Goal: Information Seeking & Learning: Learn about a topic

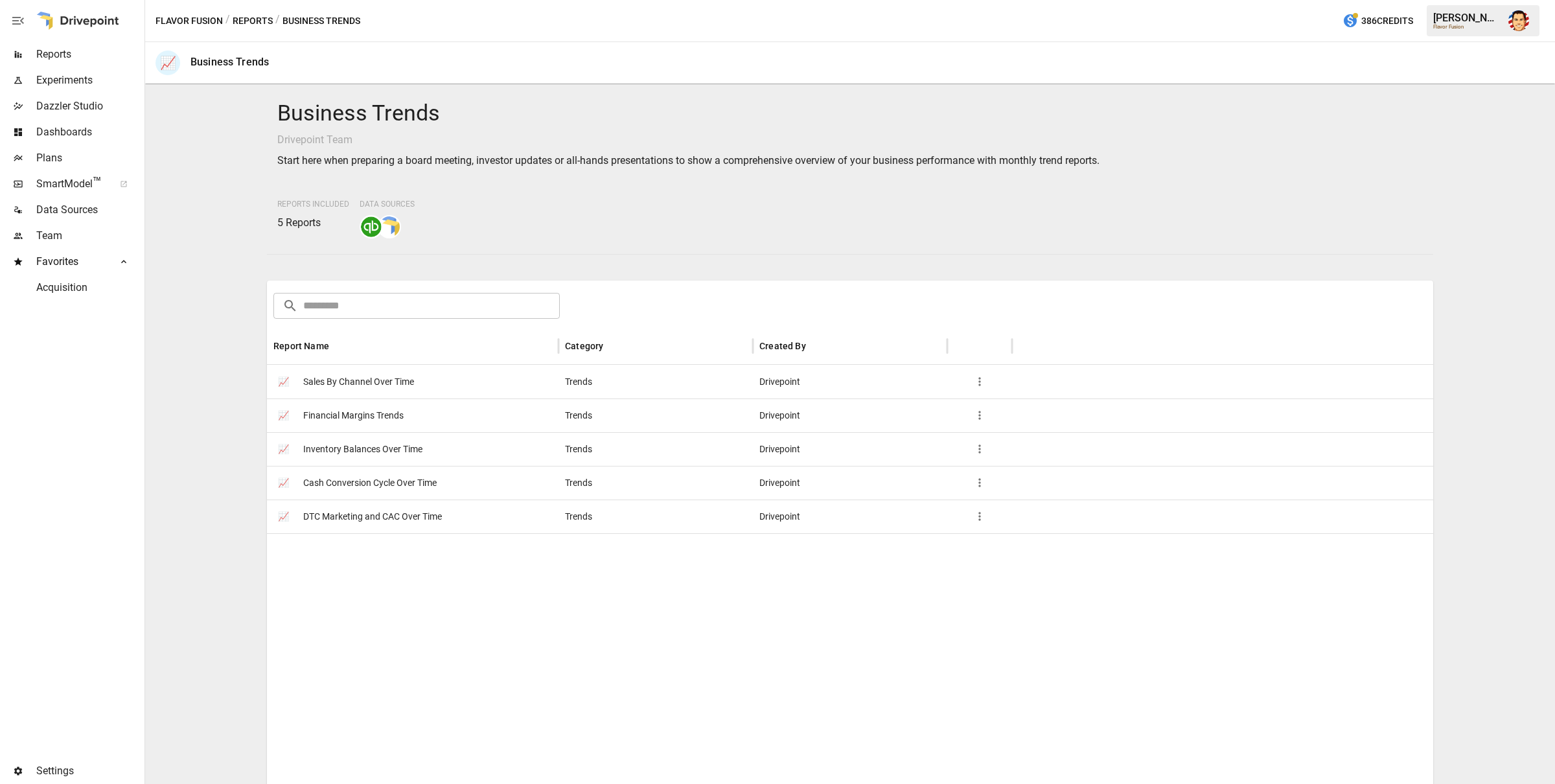
click at [379, 410] on span "Financial Margins Trends" at bounding box center [353, 416] width 101 height 33
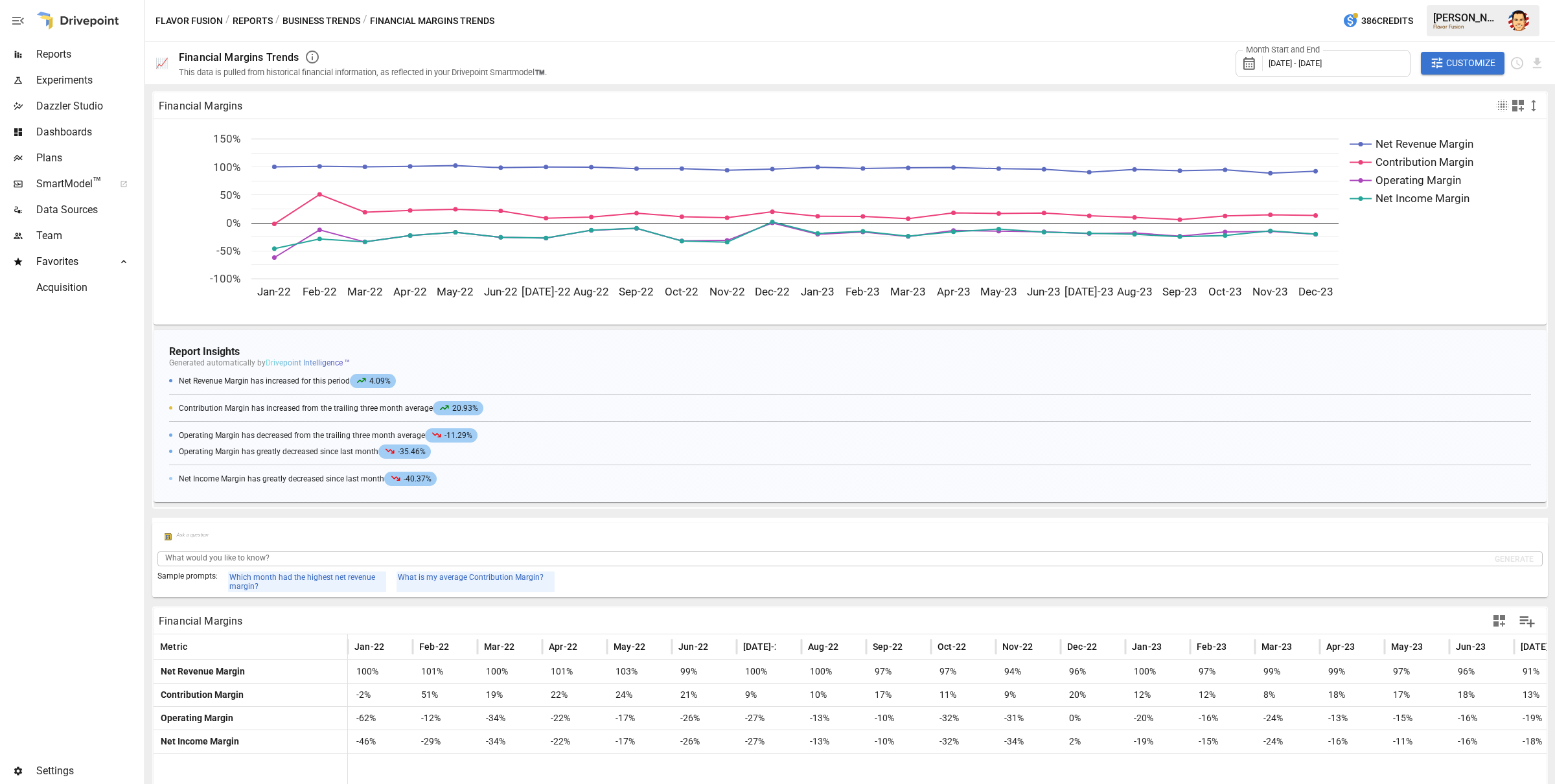
drag, startPoint x: 444, startPoint y: 406, endPoint x: 511, endPoint y: 404, distance: 67.0
click at [511, 404] on div "Contribution Margin has increased from the trailing three month average 20.93%" at bounding box center [850, 408] width 1362 height 16
click at [512, 404] on div "Contribution Margin has increased from the trailing three month average 20.93%" at bounding box center [850, 408] width 1362 height 16
click at [405, 352] on h4 "Report Insights" at bounding box center [850, 352] width 1362 height 12
click at [430, 351] on h4 "Report Insights" at bounding box center [850, 352] width 1362 height 12
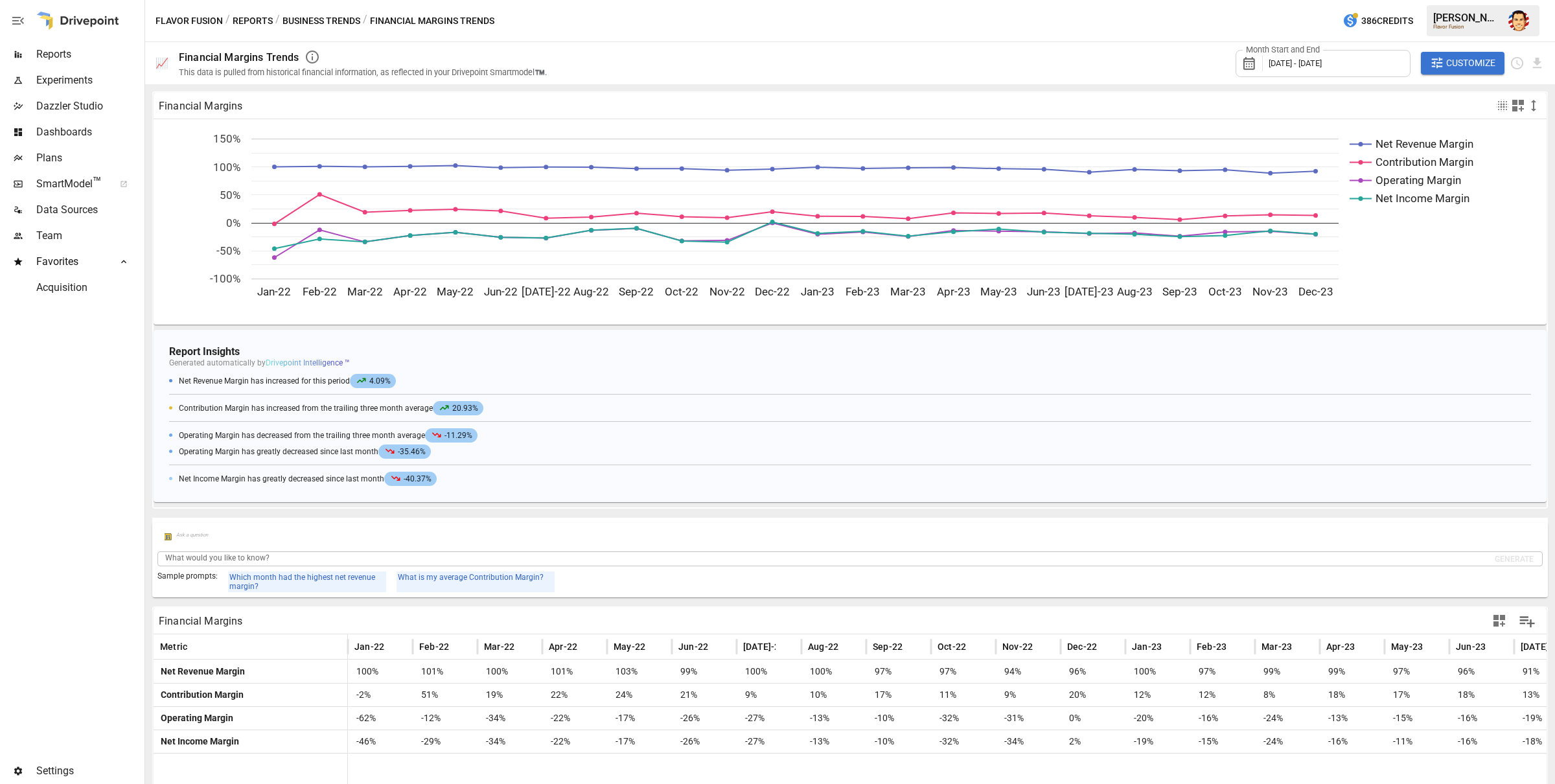
click at [429, 346] on h4 "Report Insights" at bounding box center [850, 352] width 1362 height 12
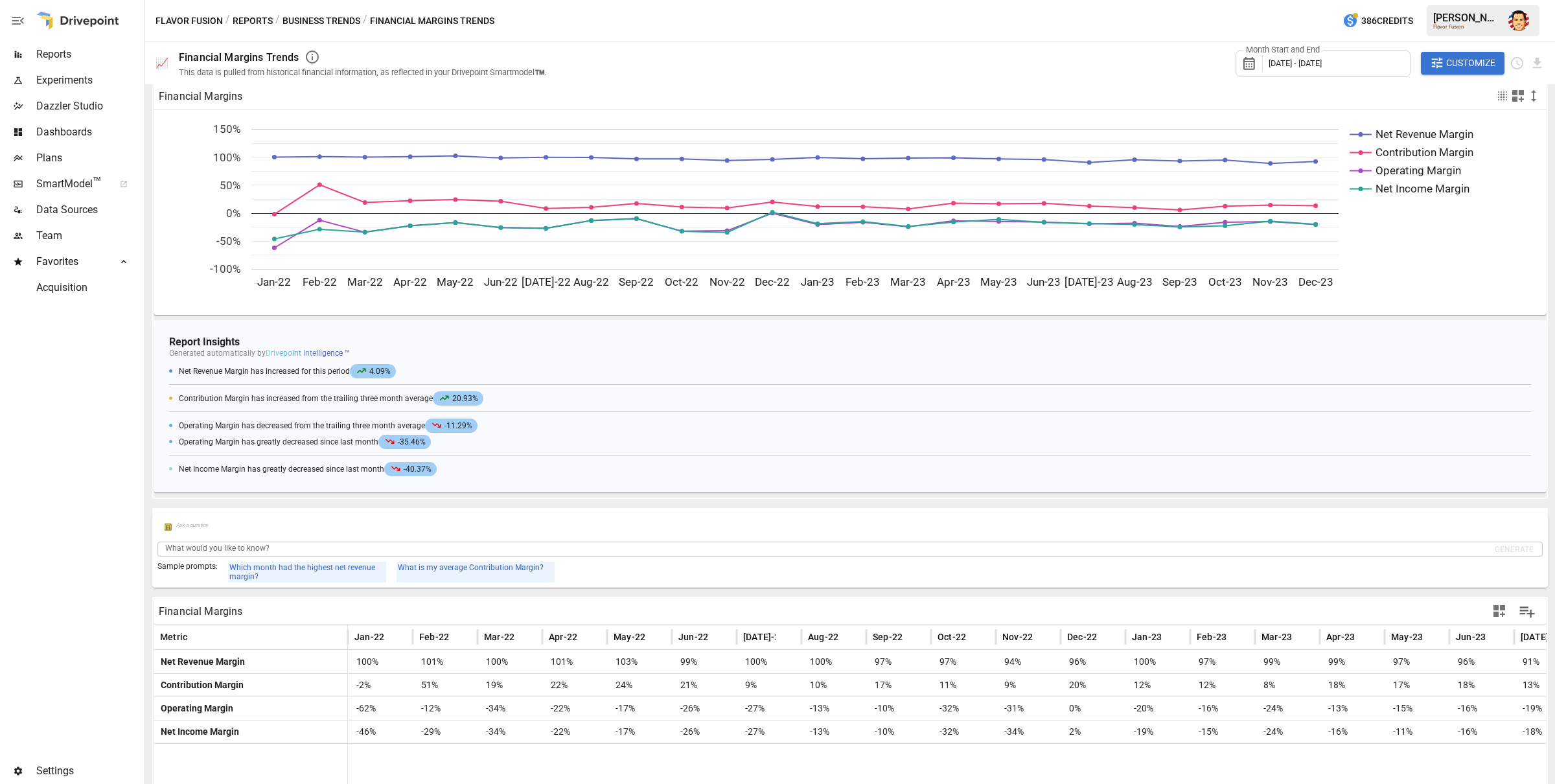
scroll to position [14, 0]
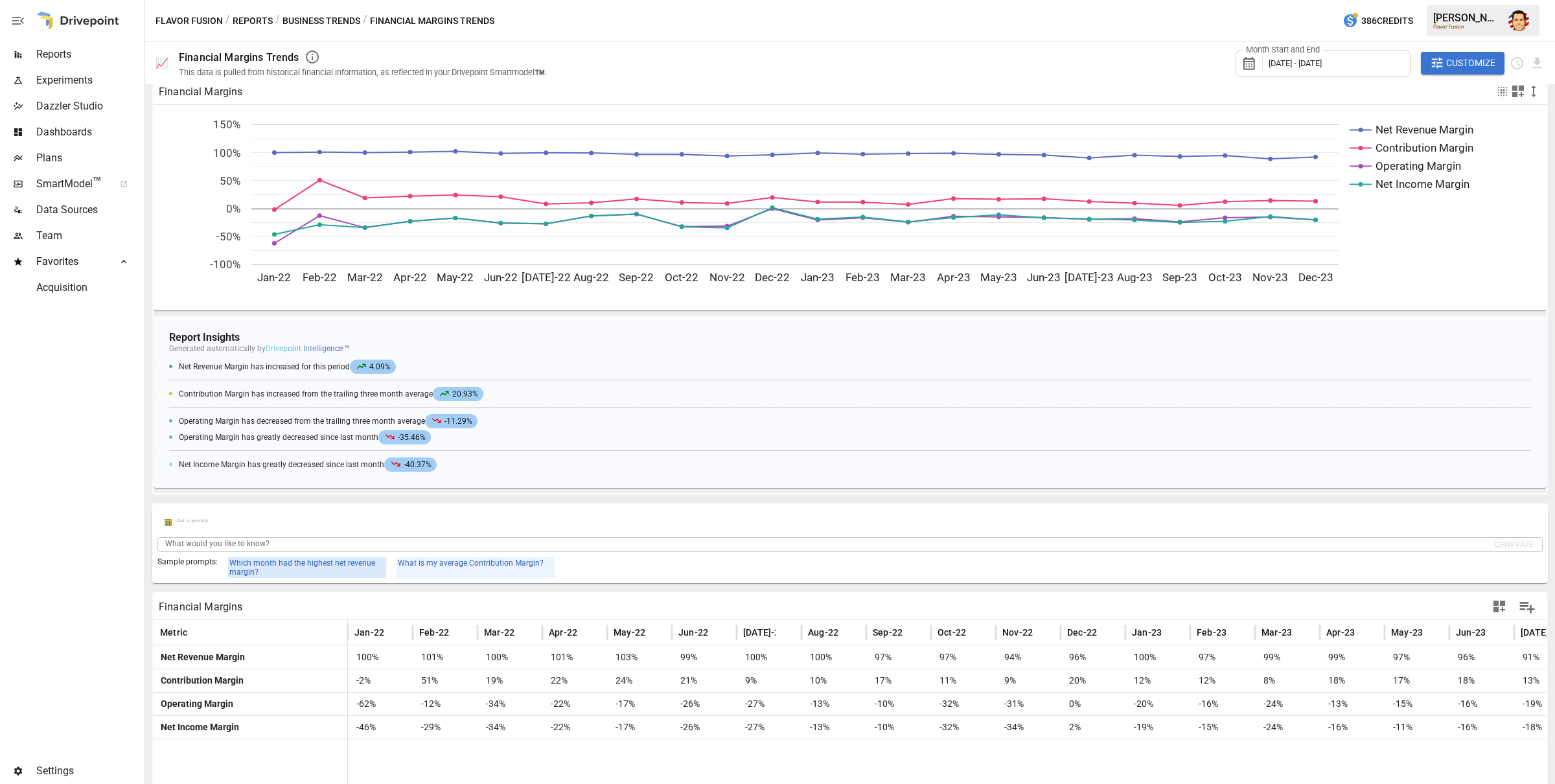
click at [343, 573] on div "Which month had the highest net revenue margin?" at bounding box center [307, 568] width 158 height 21
type input "**********"
click at [1507, 538] on button "Generate" at bounding box center [1514, 545] width 39 height 14
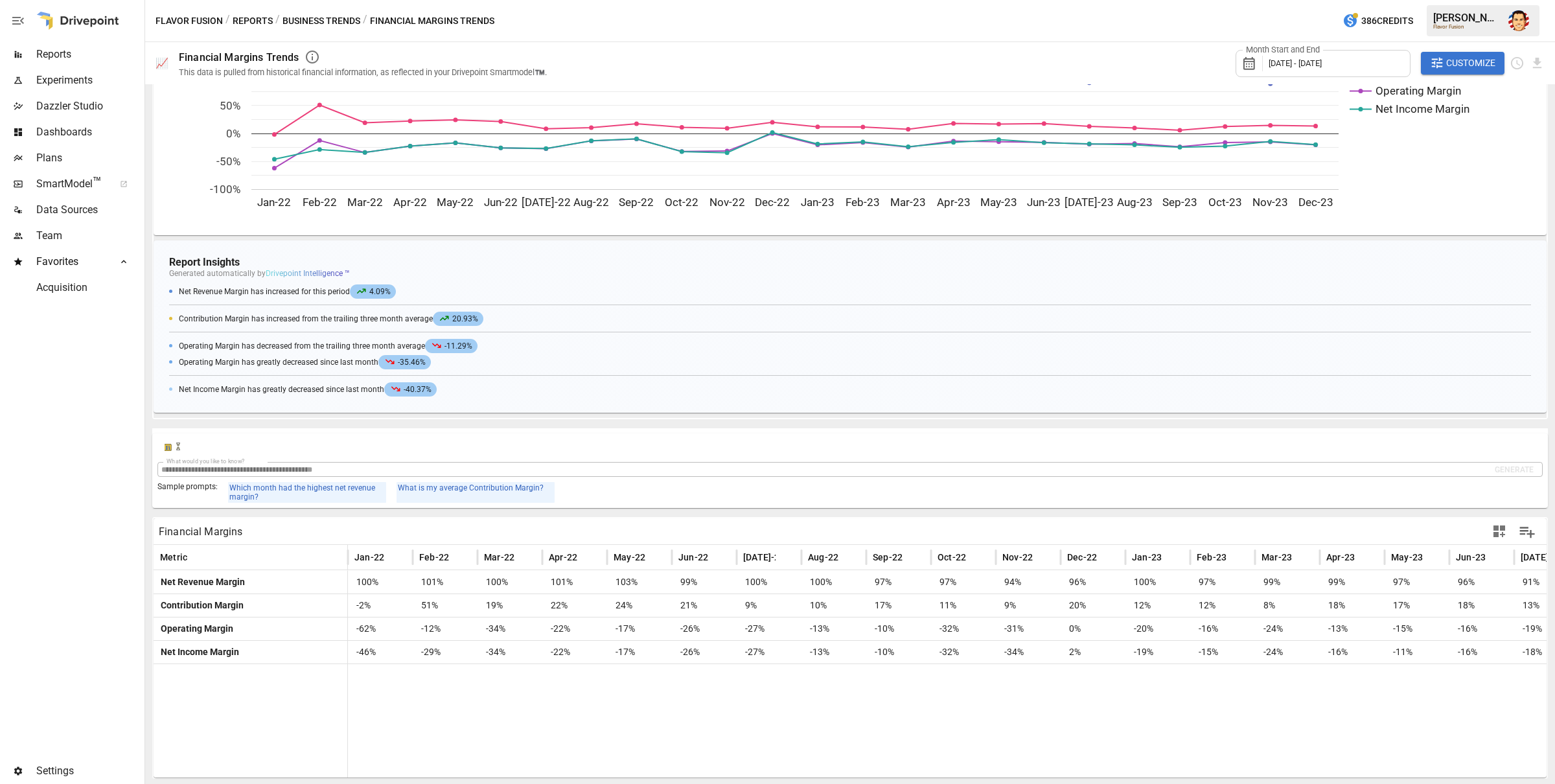
scroll to position [0, 0]
